Goal: Obtain resource: Download file/media

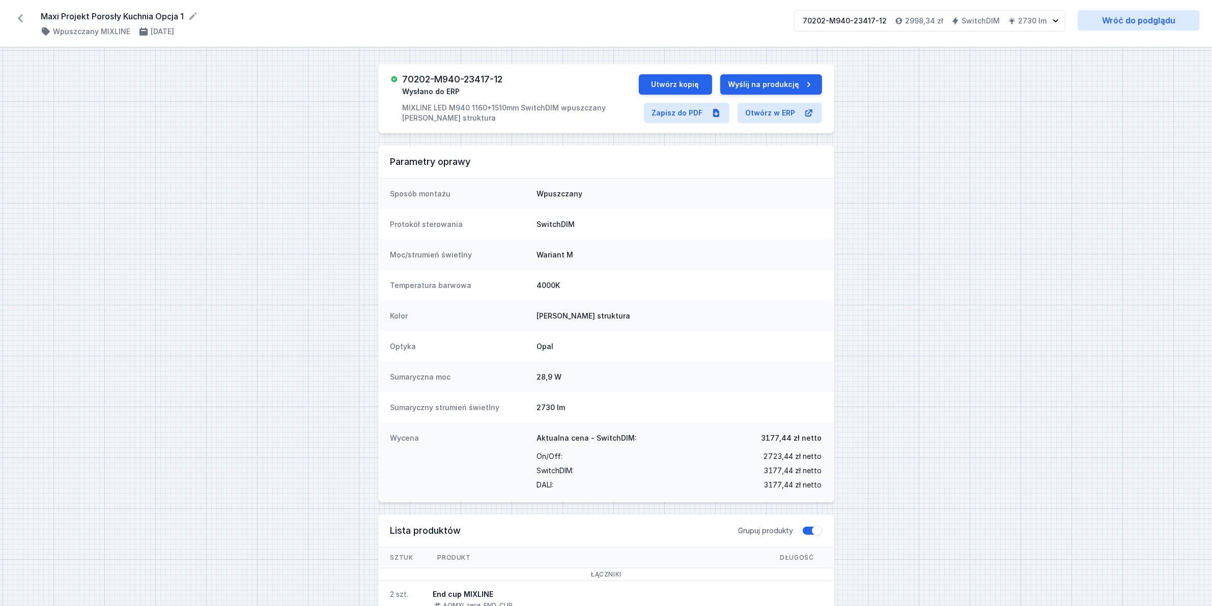
click at [21, 15] on icon at bounding box center [20, 18] width 5 height 8
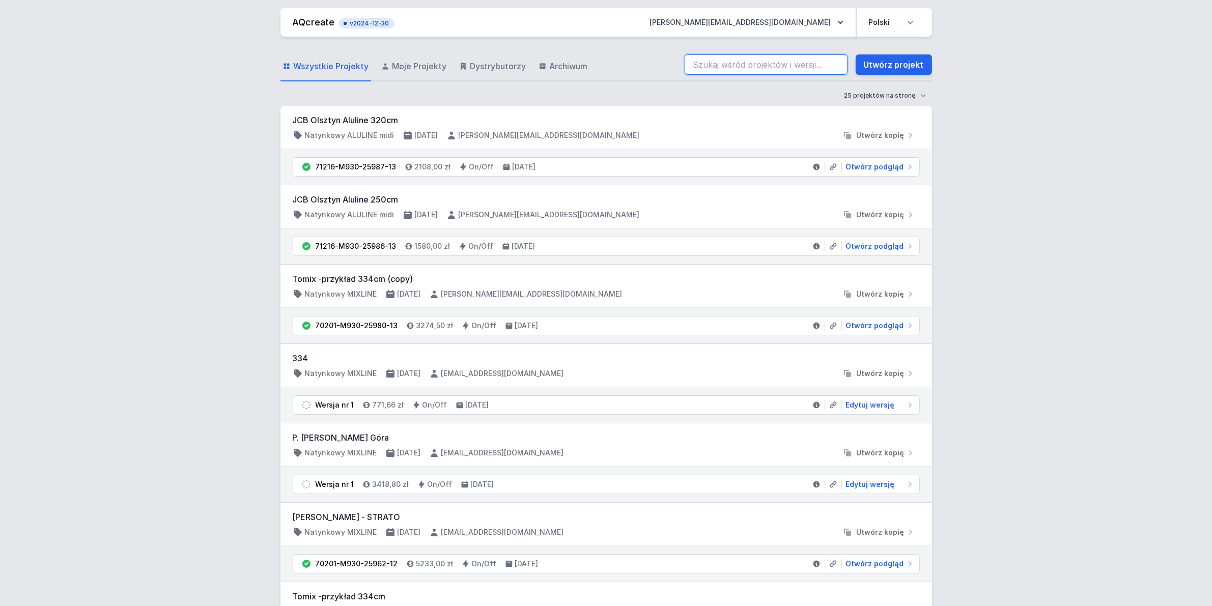
click at [741, 64] on input "search" at bounding box center [766, 64] width 163 height 20
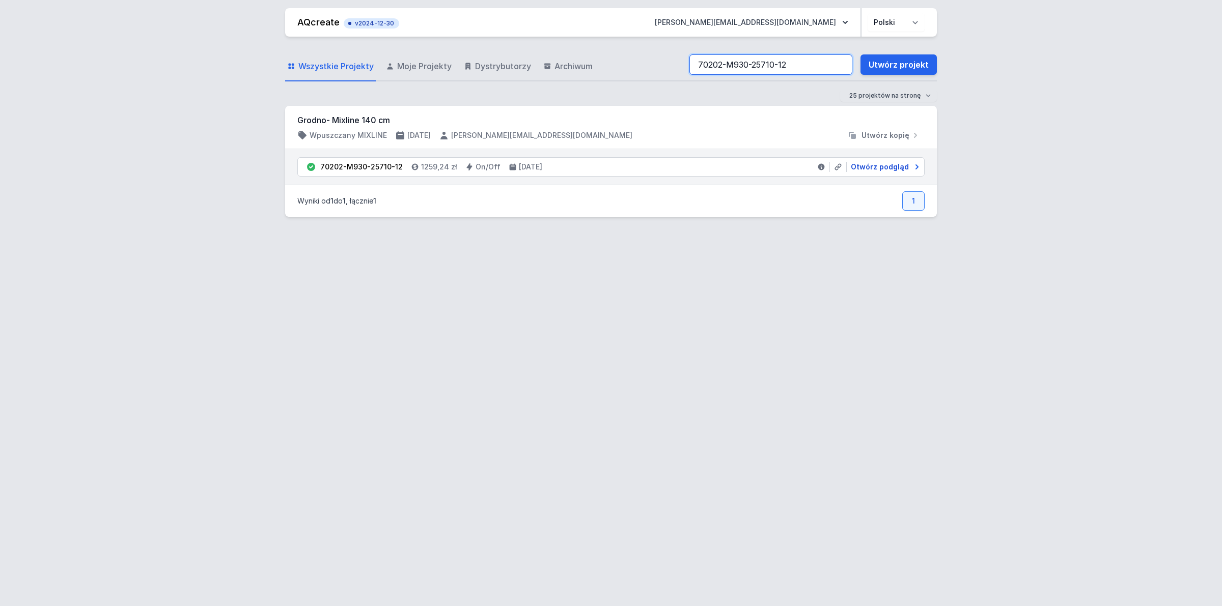
type input "70202-M930-25710-12"
click at [895, 169] on span "Otwórz podgląd" at bounding box center [880, 167] width 58 height 10
select select "3000"
select select "2"
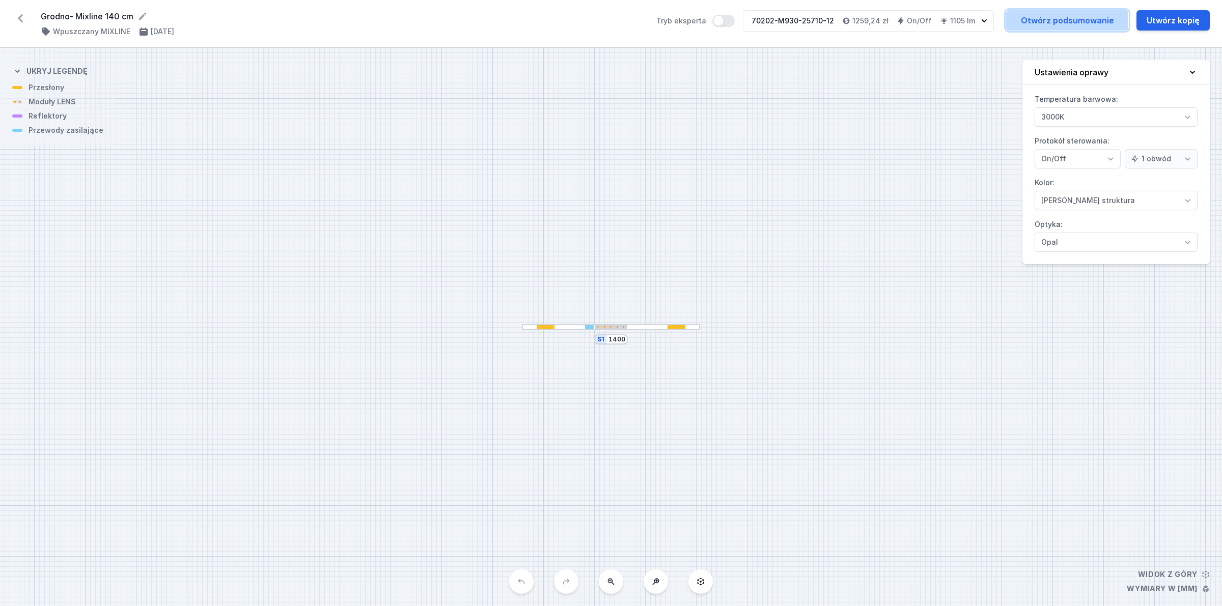
click at [1051, 15] on link "Otwórz podsumowanie" at bounding box center [1067, 20] width 122 height 20
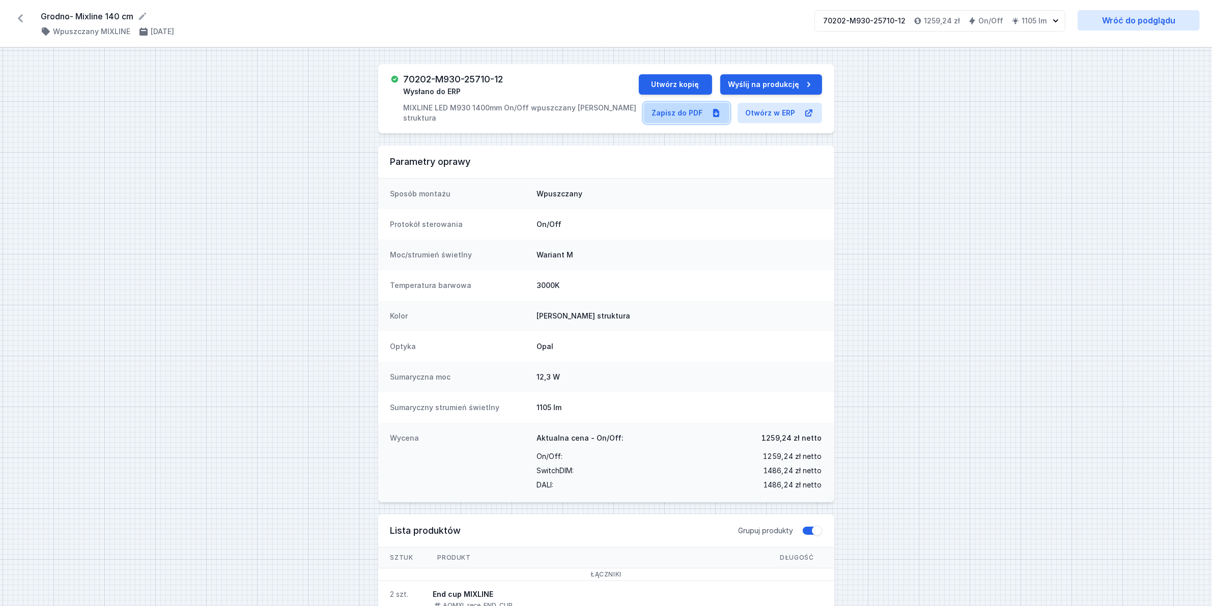
click at [655, 111] on link "Zapisz do PDF" at bounding box center [687, 113] width 86 height 20
